Goal: Information Seeking & Learning: Learn about a topic

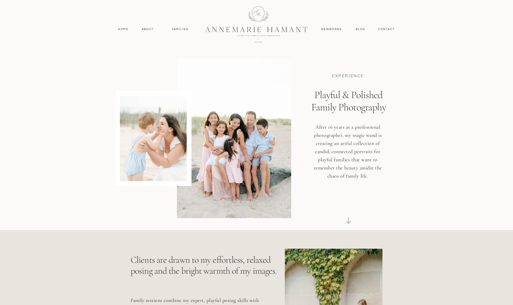
click at [244, 29] on div at bounding box center [256, 23] width 137 height 59
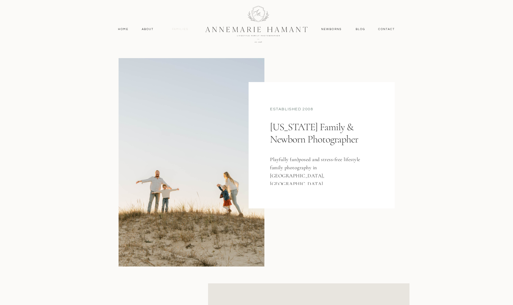
click at [183, 29] on nav "Families" at bounding box center [180, 29] width 23 height 5
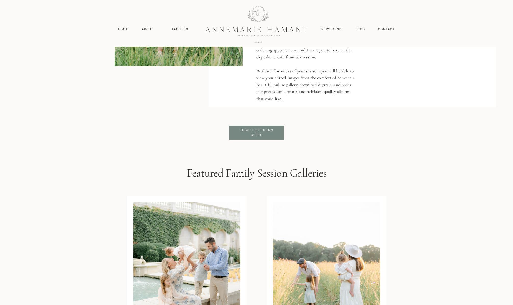
scroll to position [1231, 0]
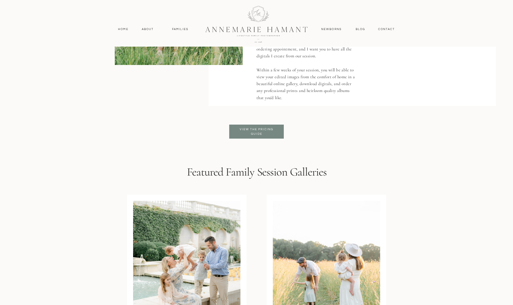
click at [246, 135] on p "View the pricing guide" at bounding box center [257, 131] width 42 height 9
